Goal: Transaction & Acquisition: Book appointment/travel/reservation

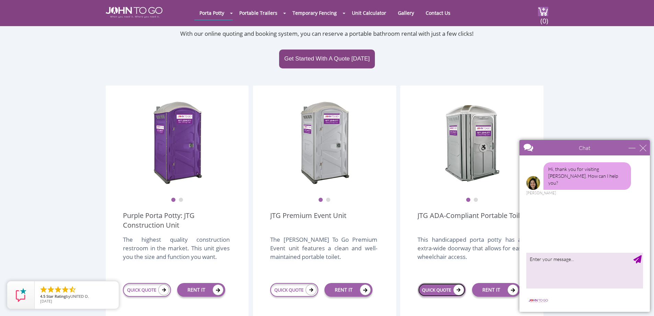
click at [447, 283] on link "QUICK QUOTE" at bounding box center [442, 290] width 48 height 14
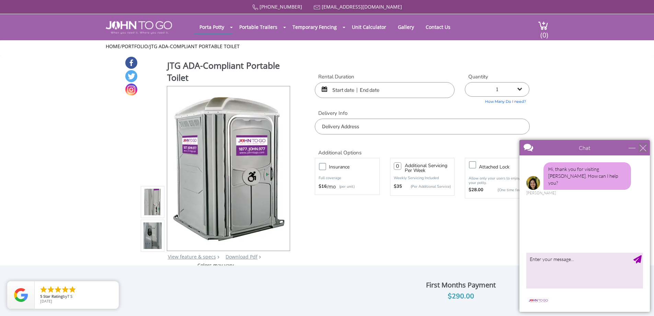
click at [642, 148] on div "close" at bounding box center [643, 147] width 7 height 7
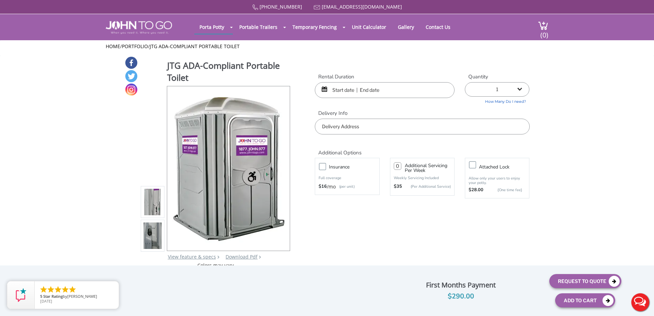
click at [326, 169] on label "Insurance" at bounding box center [354, 166] width 57 height 9
click at [0, 0] on input "Insurance" at bounding box center [0, 0] width 0 height 0
type input "0"
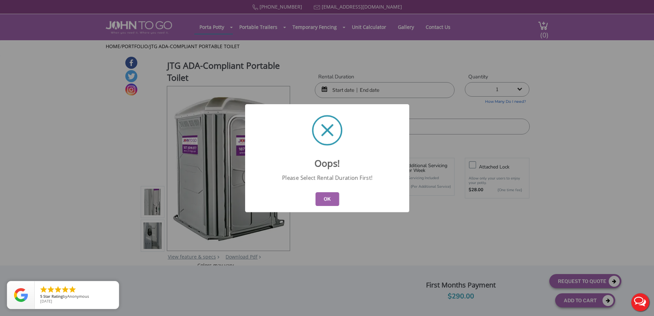
click at [332, 200] on button "OK" at bounding box center [327, 199] width 24 height 14
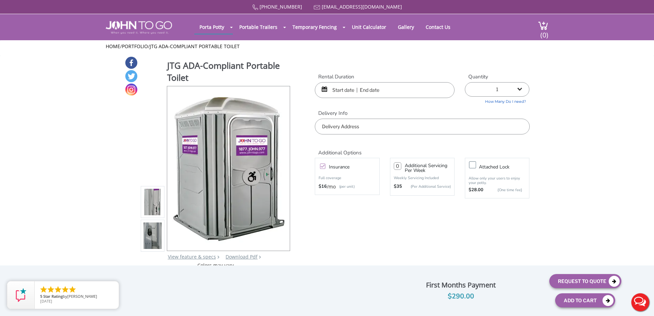
click at [373, 92] on input "text" at bounding box center [385, 90] width 140 height 16
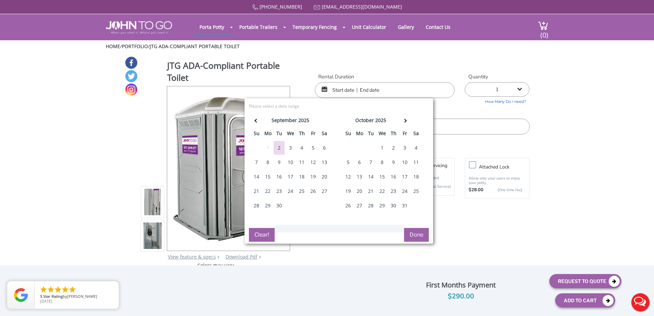
click at [314, 148] on div "5" at bounding box center [313, 148] width 11 height 14
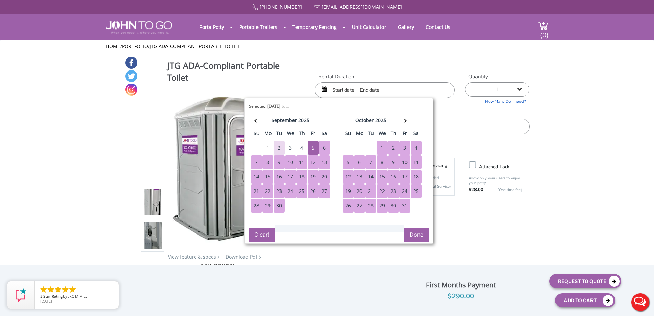
click at [420, 234] on button "Done" at bounding box center [416, 235] width 25 height 14
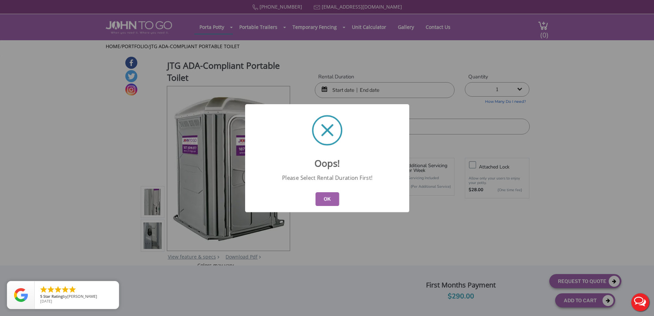
click at [328, 199] on button "OK" at bounding box center [327, 199] width 24 height 14
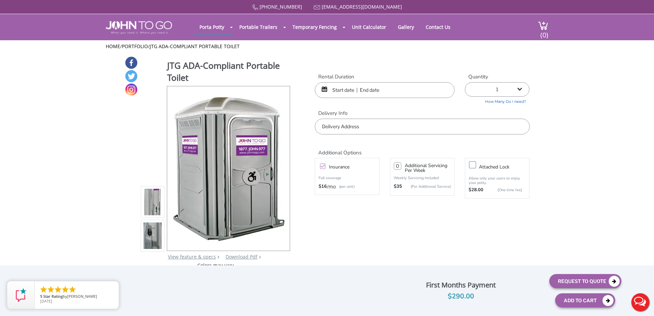
click at [349, 90] on input "text" at bounding box center [385, 90] width 140 height 16
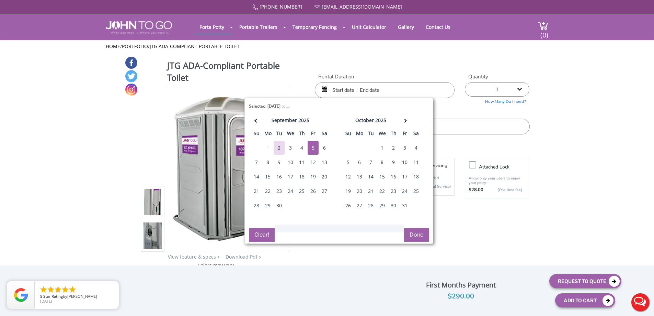
click at [313, 149] on div "5" at bounding box center [313, 148] width 11 height 14
click at [417, 236] on button "Done" at bounding box center [416, 235] width 25 height 14
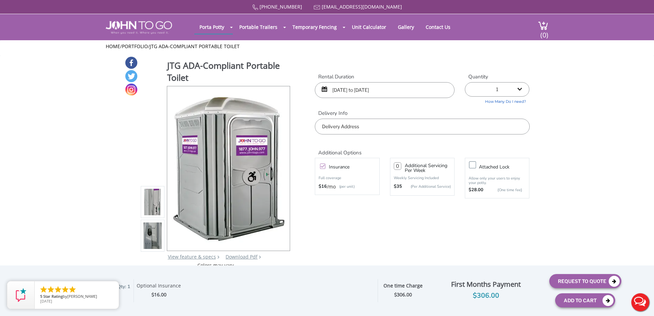
click at [390, 92] on input "09/05/2025 to 09/05/2025" at bounding box center [385, 90] width 140 height 16
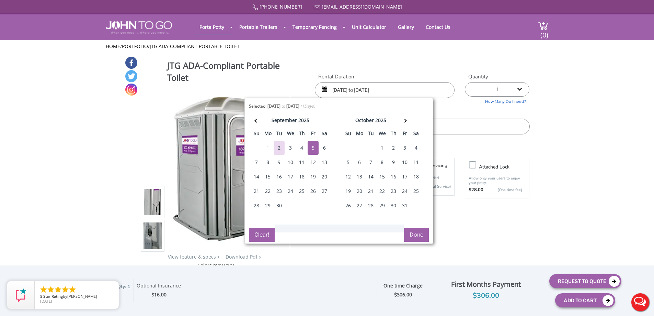
click at [404, 207] on div "31" at bounding box center [404, 206] width 11 height 14
click at [419, 239] on button "Done" at bounding box center [416, 235] width 25 height 14
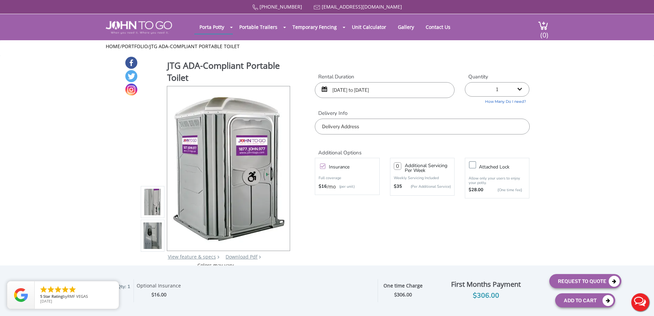
click at [376, 93] on input "09/05/2025 to 09/05/2025" at bounding box center [385, 90] width 140 height 16
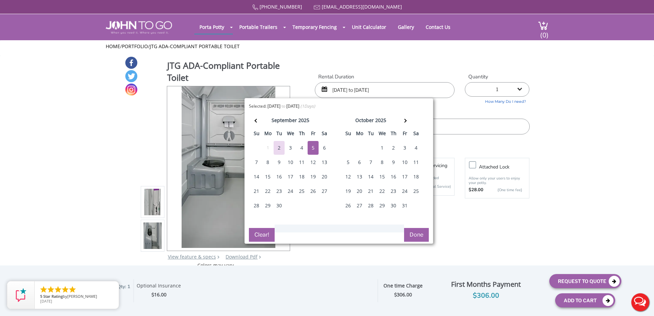
type input "09/05/2025 to 11/05/2025"
click at [412, 235] on div "Selected: 09/05/2025 to 09/05/2025 ( 1 Days) error Please select a date range C…" at bounding box center [339, 171] width 189 height 146
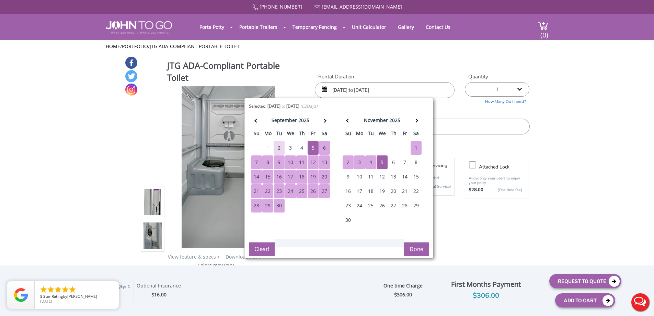
click at [413, 252] on button "Done" at bounding box center [416, 249] width 25 height 14
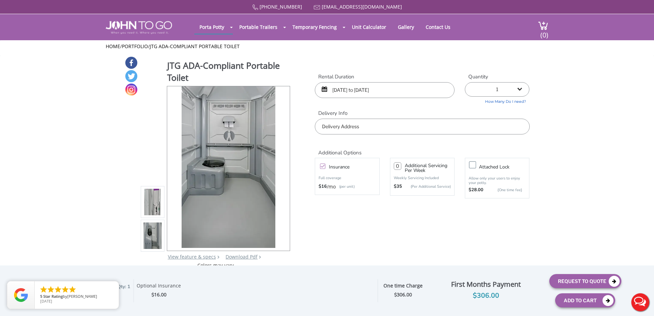
click at [375, 129] on input "text" at bounding box center [422, 126] width 215 height 16
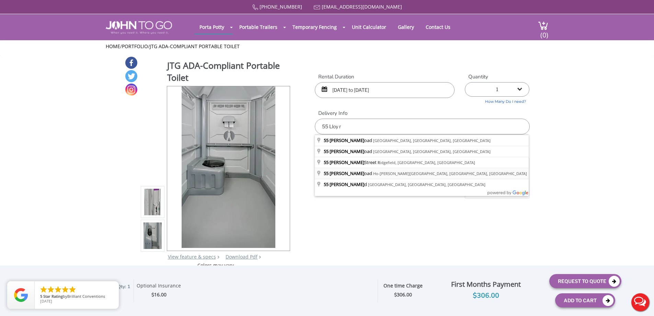
type input "55 Lloyd Road, Ho-Ho-Kus, NJ, USA"
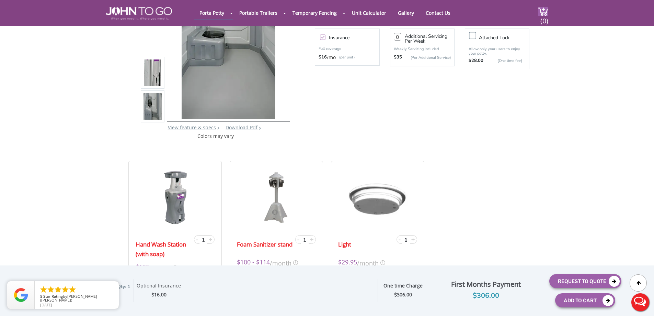
scroll to position [34, 0]
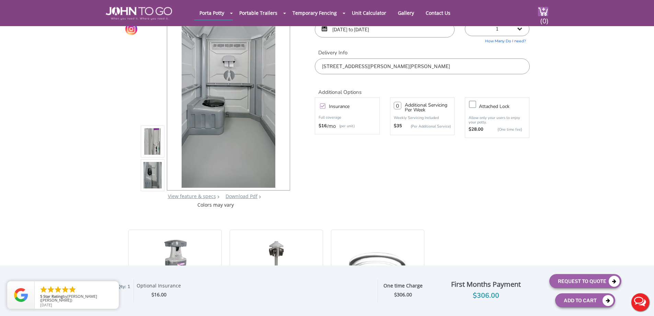
click at [476, 103] on label "Attached lock" at bounding box center [504, 106] width 57 height 9
click at [0, 0] on input "Attached lock" at bounding box center [0, 0] width 0 height 0
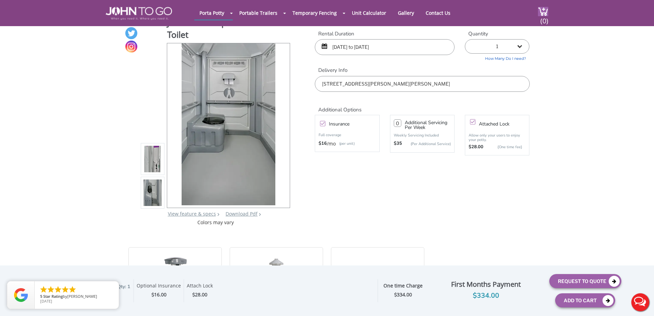
scroll to position [0, 0]
